Goal: Navigation & Orientation: Find specific page/section

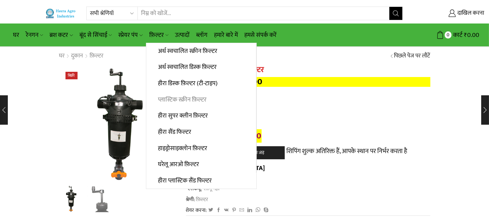
click at [186, 96] on font "प्लास्टिक स्क्रीन फ़िल्टर" at bounding box center [182, 99] width 49 height 10
